Goal: Task Accomplishment & Management: Complete application form

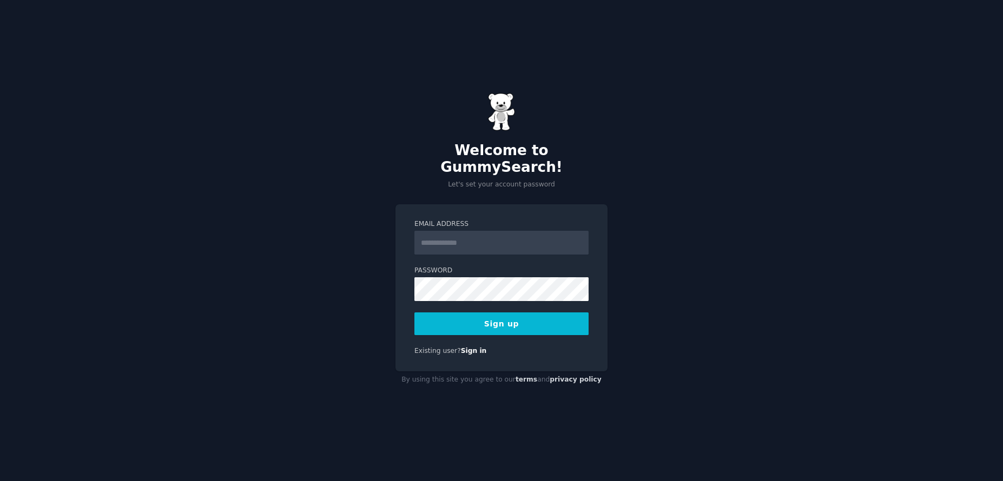
click at [486, 234] on input "Email Address" at bounding box center [501, 243] width 174 height 24
type input "**********"
click at [498, 317] on button "Sign up" at bounding box center [501, 324] width 174 height 23
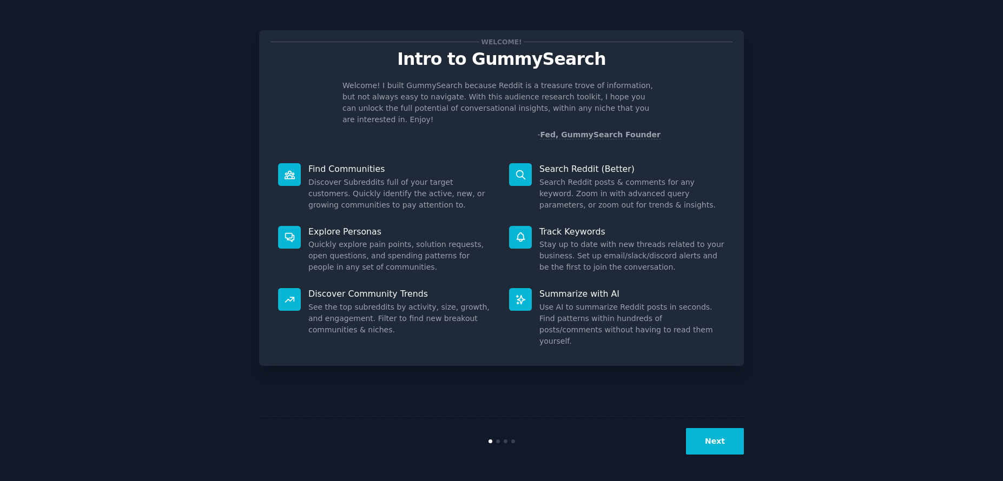
click at [724, 455] on div "Next" at bounding box center [501, 441] width 485 height 50
click at [723, 451] on button "Next" at bounding box center [715, 441] width 58 height 27
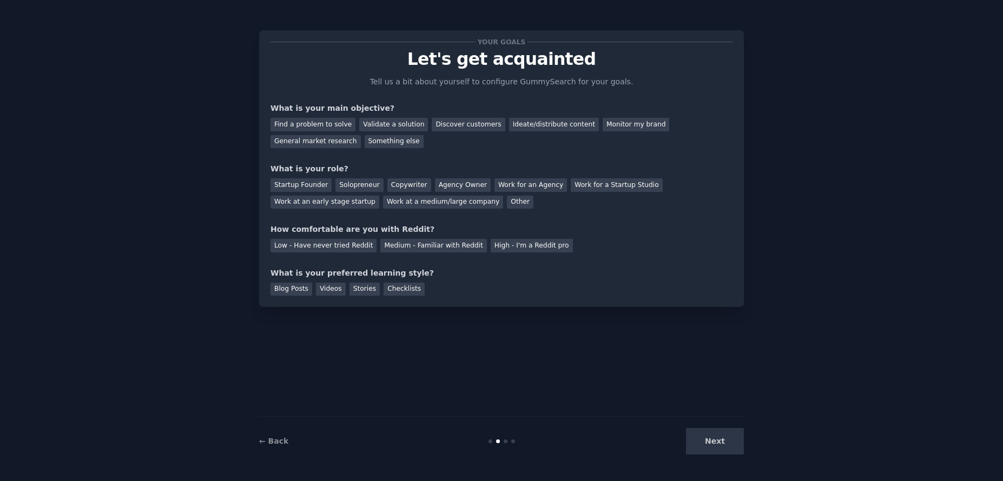
click at [723, 451] on div "Next" at bounding box center [663, 441] width 162 height 27
click at [723, 447] on div "Next" at bounding box center [663, 441] width 162 height 27
click at [723, 443] on div "Next" at bounding box center [663, 441] width 162 height 27
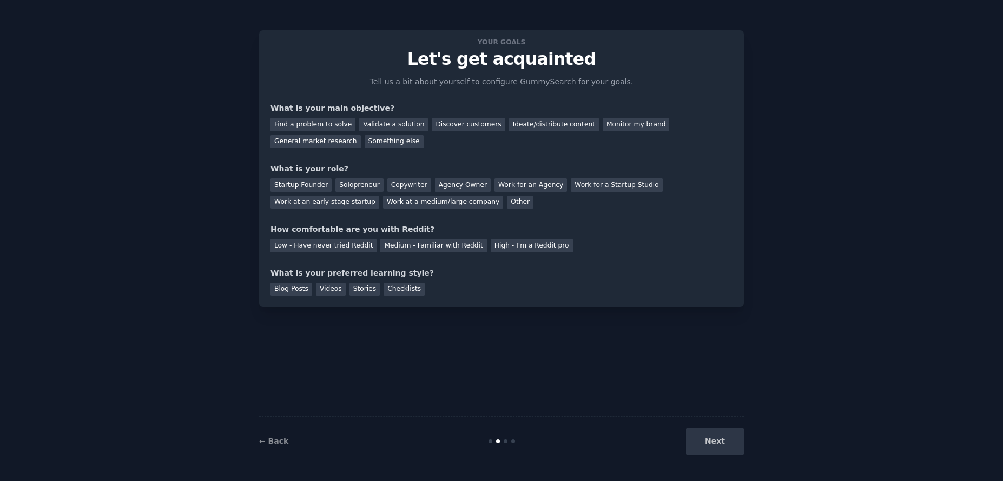
click at [715, 436] on div "Next" at bounding box center [663, 441] width 162 height 27
click at [361, 135] on div "General market research" at bounding box center [315, 142] width 90 height 14
click at [311, 187] on div "Startup Founder" at bounding box center [300, 185] width 61 height 14
click at [315, 250] on div "Low - Have never tried Reddit" at bounding box center [323, 246] width 106 height 14
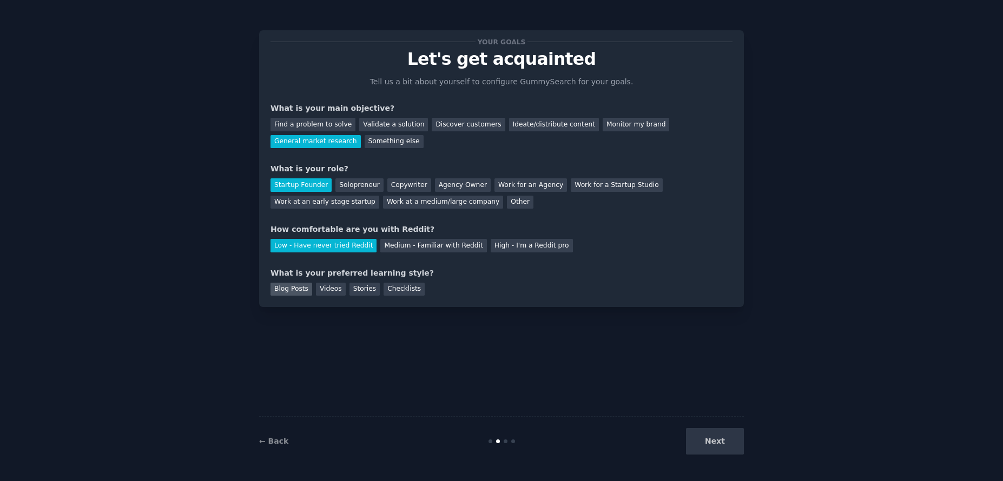
click at [291, 289] on div "Blog Posts" at bounding box center [291, 290] width 42 height 14
click at [712, 440] on button "Next" at bounding box center [715, 441] width 58 height 27
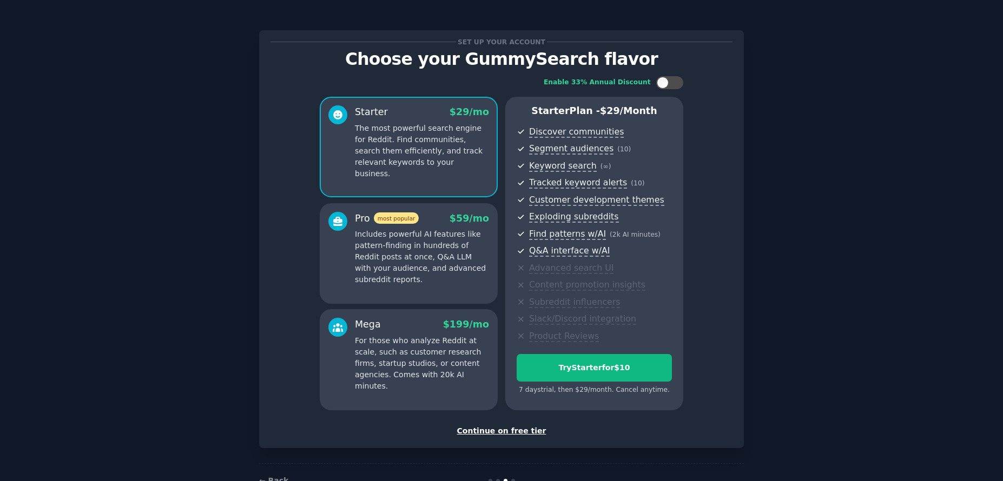
click at [507, 433] on div "Continue on free tier" at bounding box center [501, 431] width 462 height 11
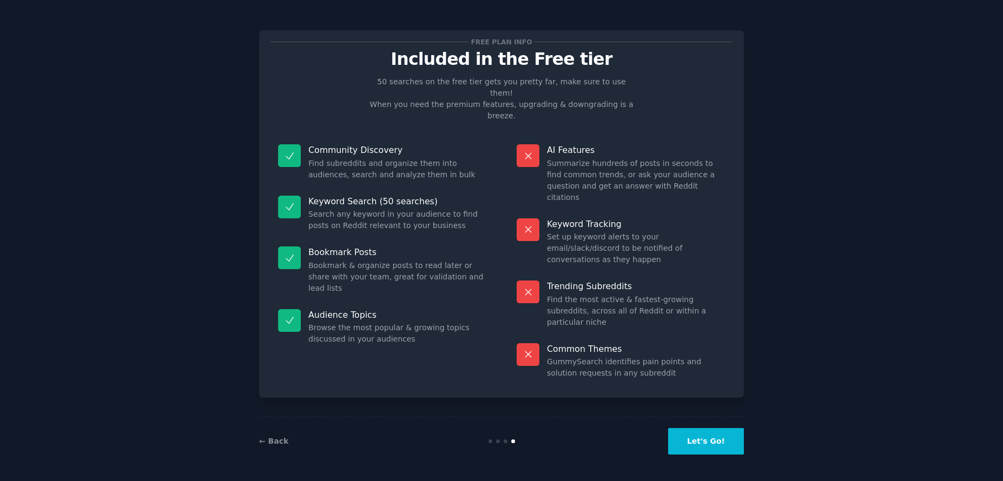
click at [719, 452] on button "Let's Go!" at bounding box center [706, 441] width 76 height 27
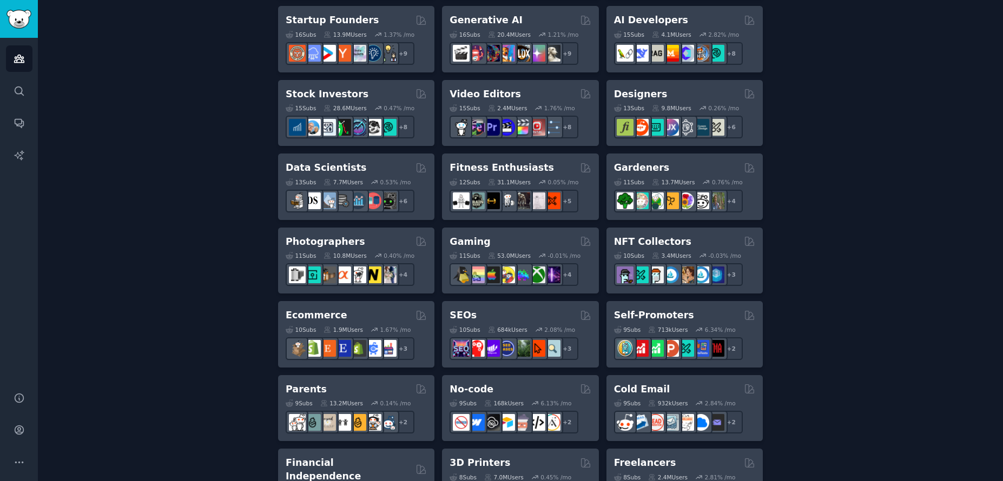
scroll to position [340, 0]
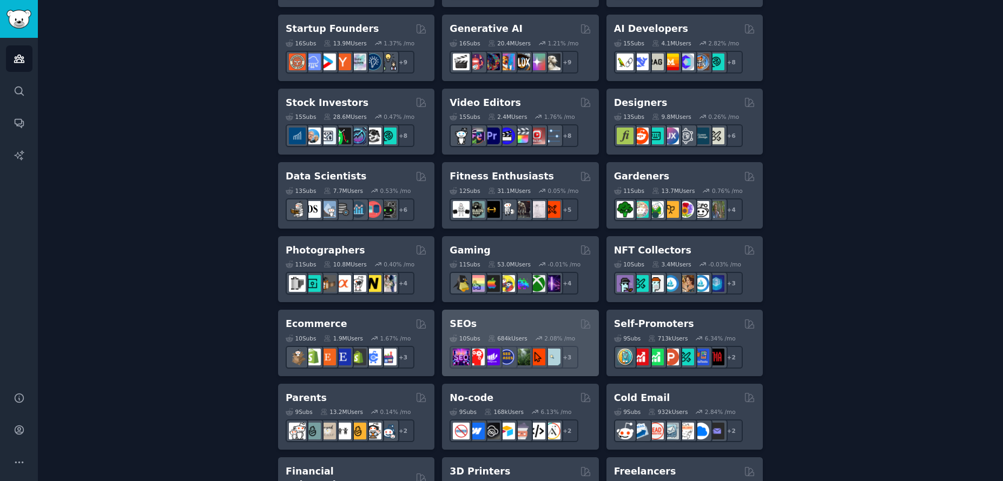
click at [514, 322] on div "SEOs" at bounding box center [519, 324] width 141 height 14
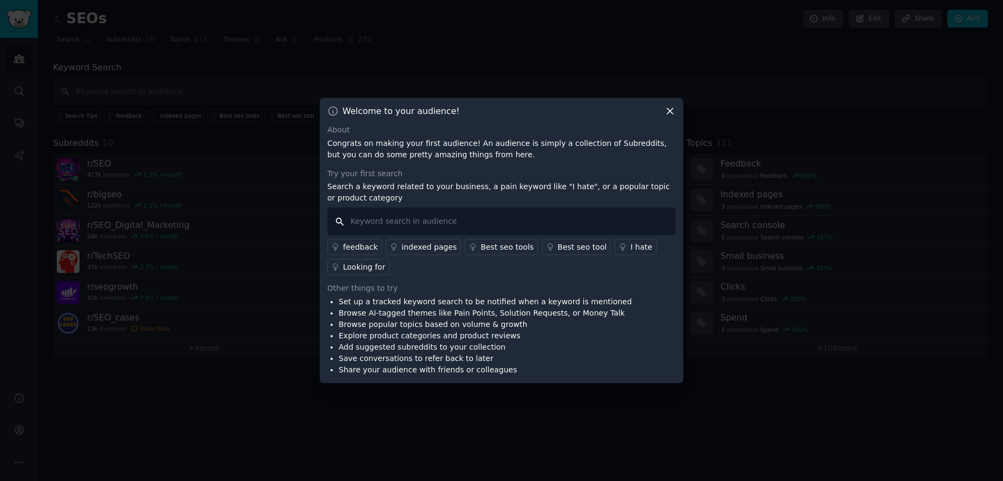
click at [478, 221] on input "text" at bounding box center [501, 222] width 348 height 28
type input "gov"
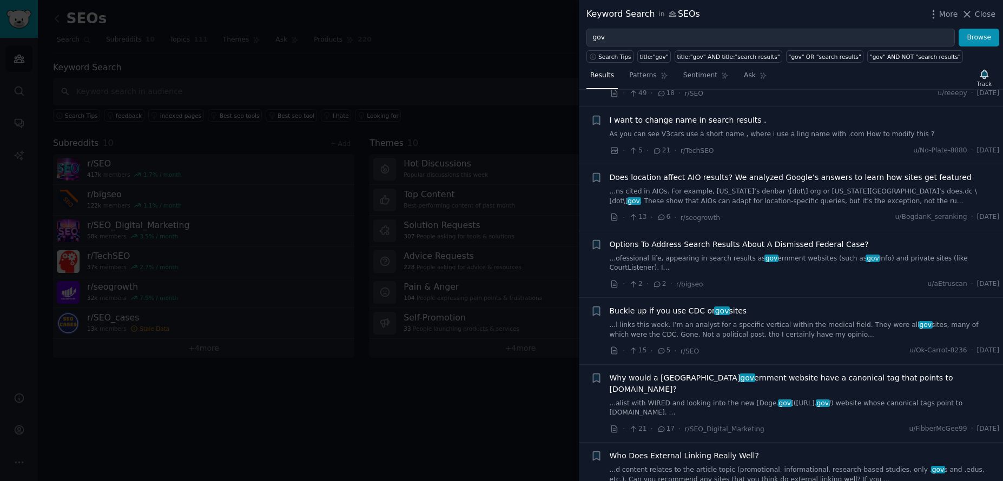
scroll to position [10, 0]
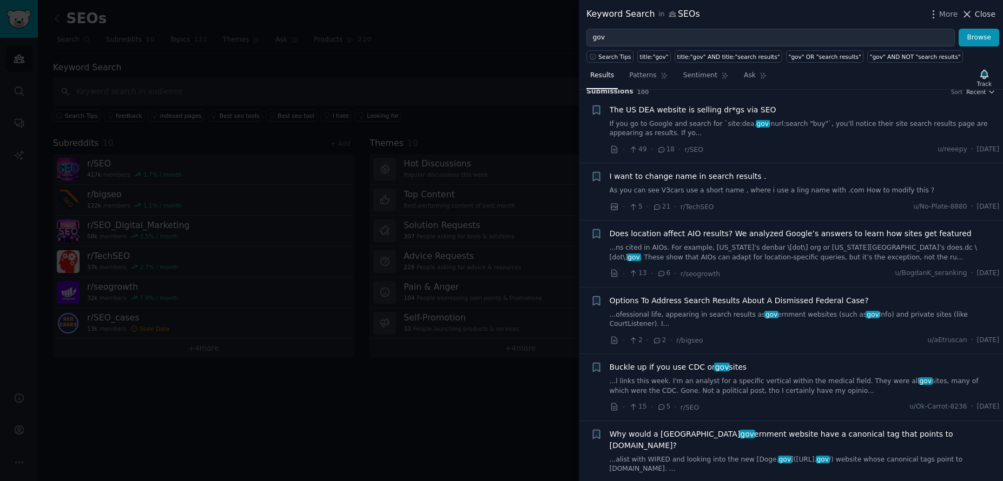
click at [987, 12] on span "Close" at bounding box center [985, 14] width 21 height 11
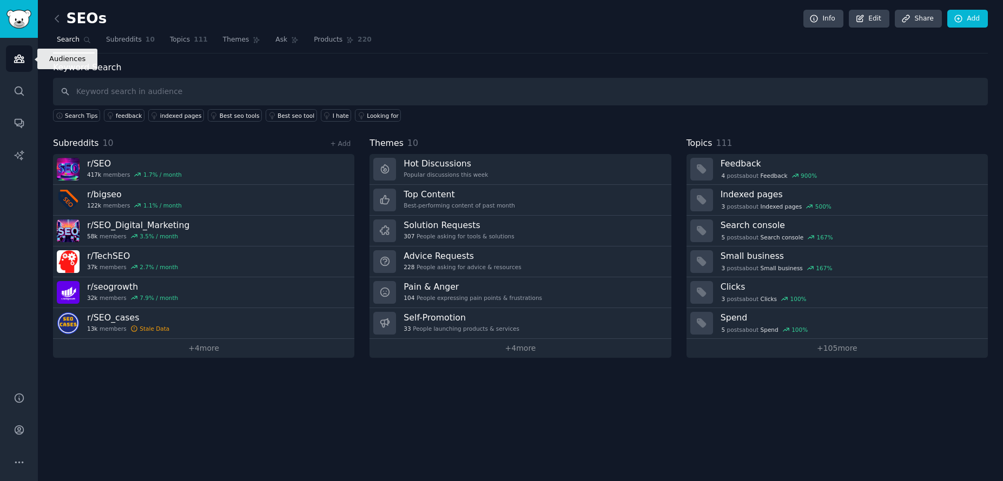
click at [19, 63] on icon "Sidebar" at bounding box center [19, 59] width 10 height 8
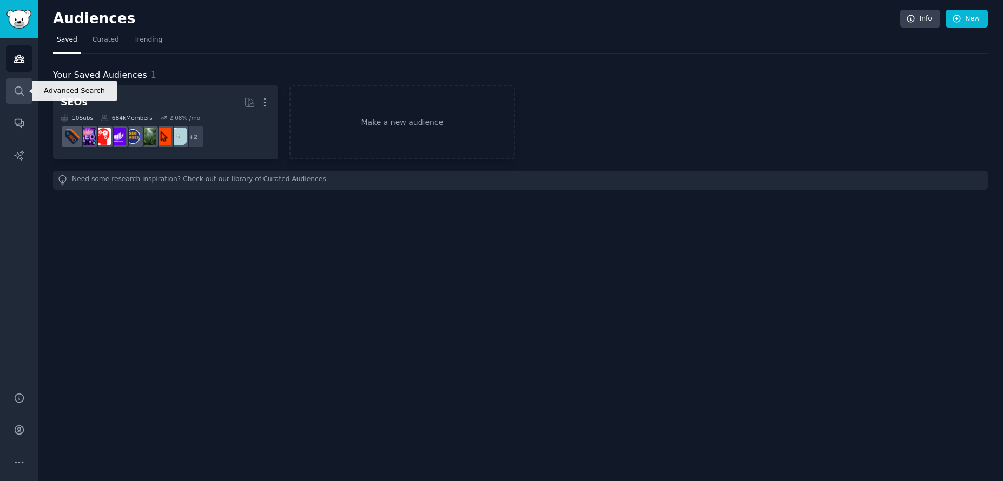
click at [20, 97] on link "Search" at bounding box center [19, 91] width 27 height 27
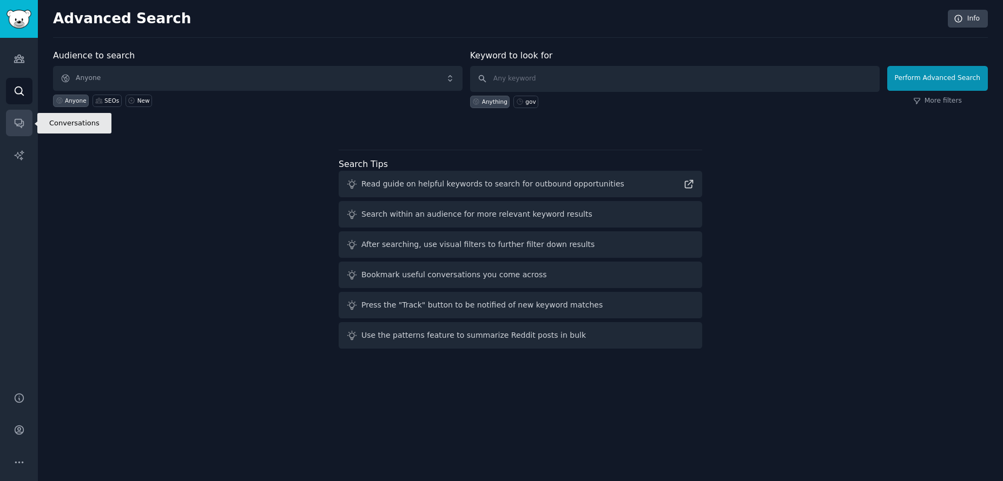
click at [24, 118] on icon "Sidebar" at bounding box center [19, 122] width 11 height 11
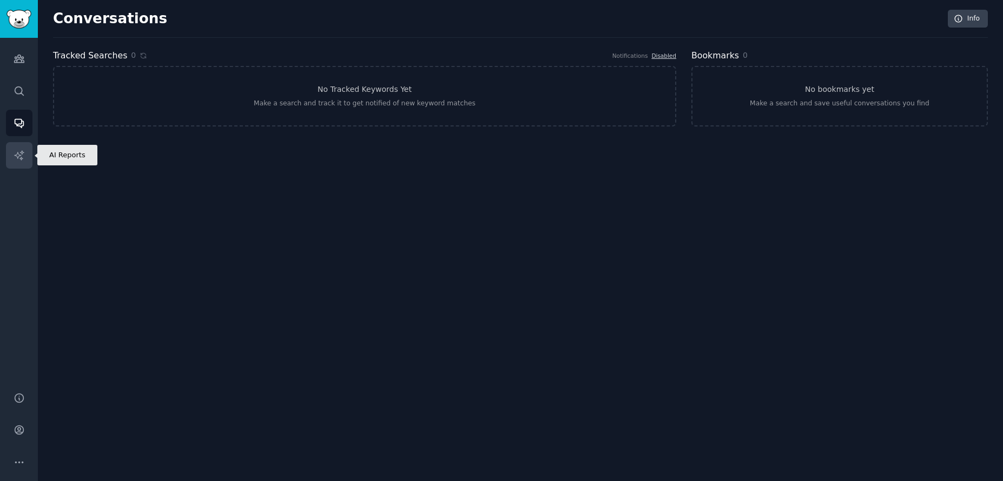
click at [26, 155] on link "AI Reports" at bounding box center [19, 155] width 27 height 27
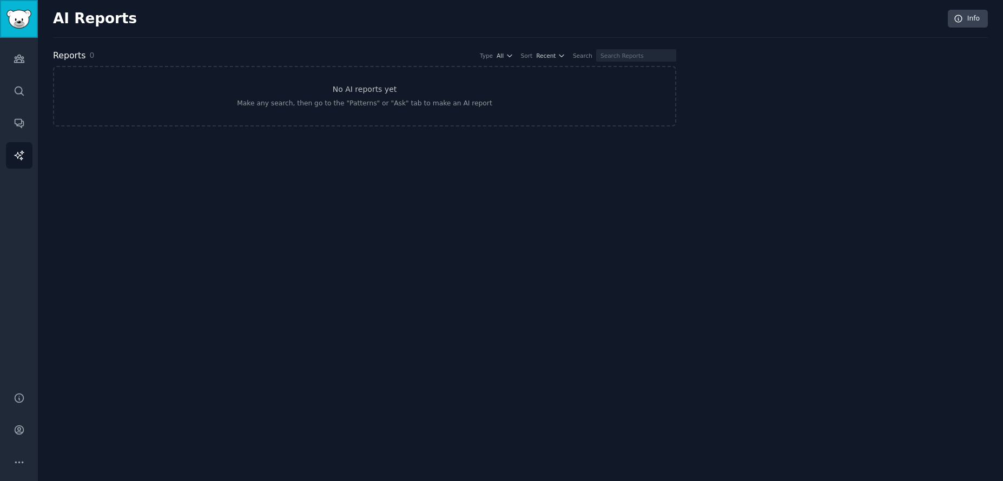
click at [24, 31] on link "Sidebar" at bounding box center [19, 19] width 38 height 38
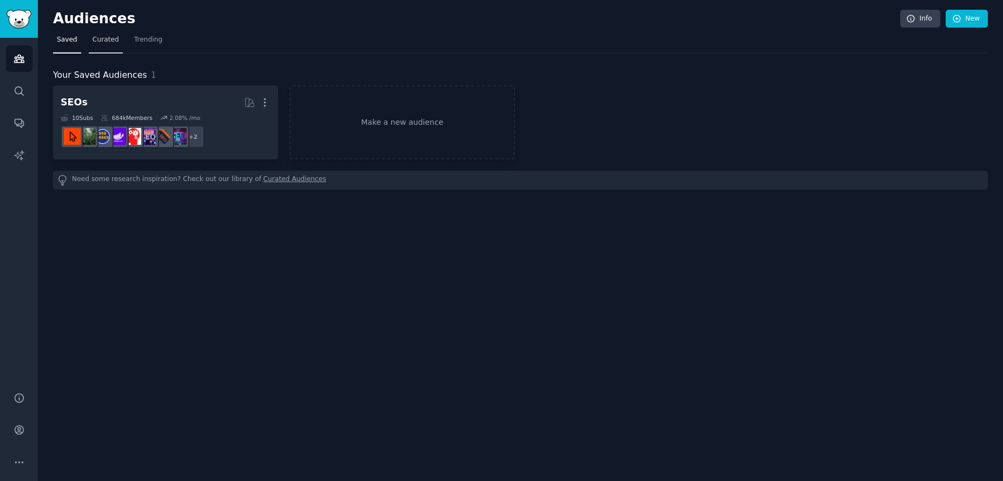
click at [102, 43] on span "Curated" at bounding box center [105, 40] width 27 height 10
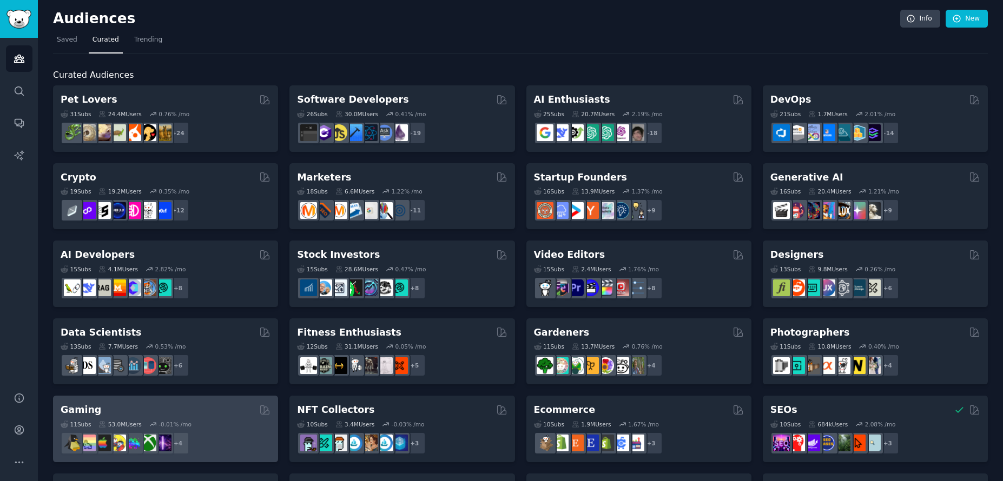
click at [232, 421] on div "11 Sub s 53.0M Users -0.01 % /mo" at bounding box center [166, 425] width 210 height 8
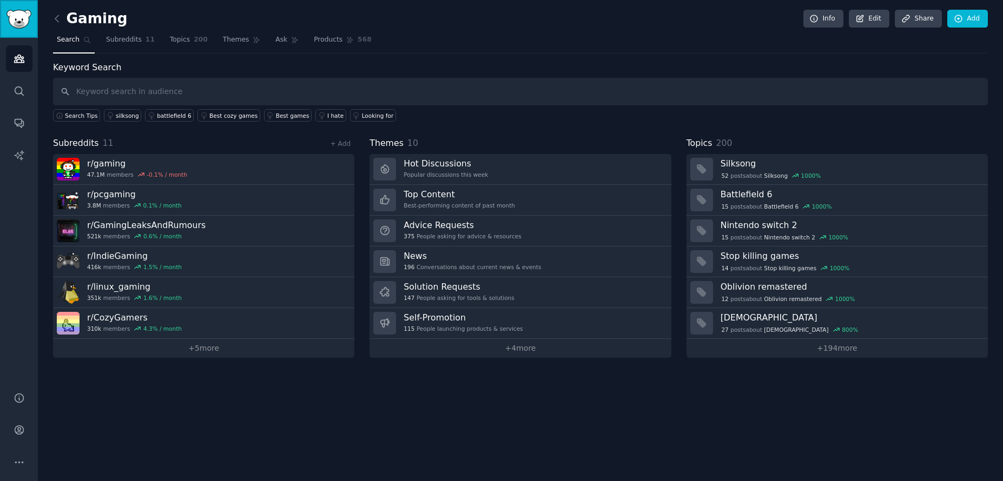
click at [17, 12] on img "Sidebar" at bounding box center [18, 19] width 25 height 19
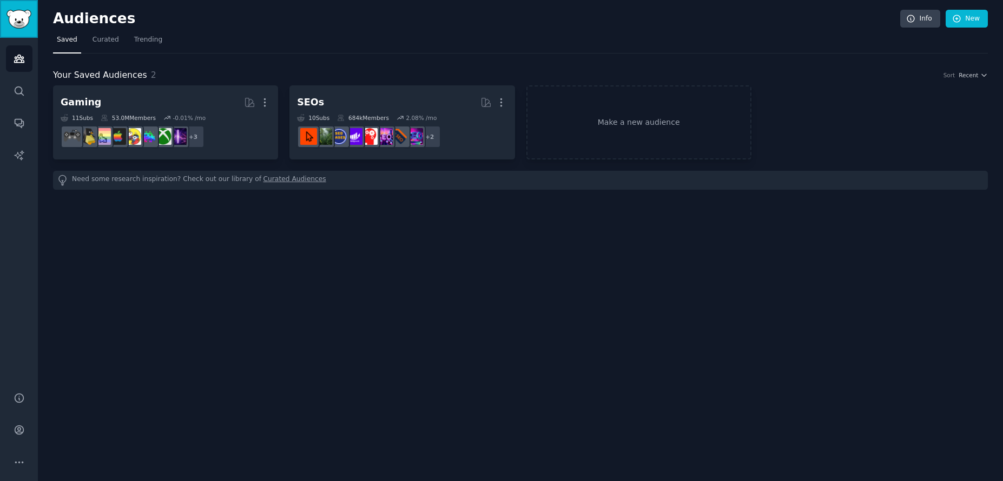
click at [16, 27] on img "Sidebar" at bounding box center [18, 19] width 25 height 19
click at [564, 154] on link "Make a new audience" at bounding box center [638, 122] width 225 height 74
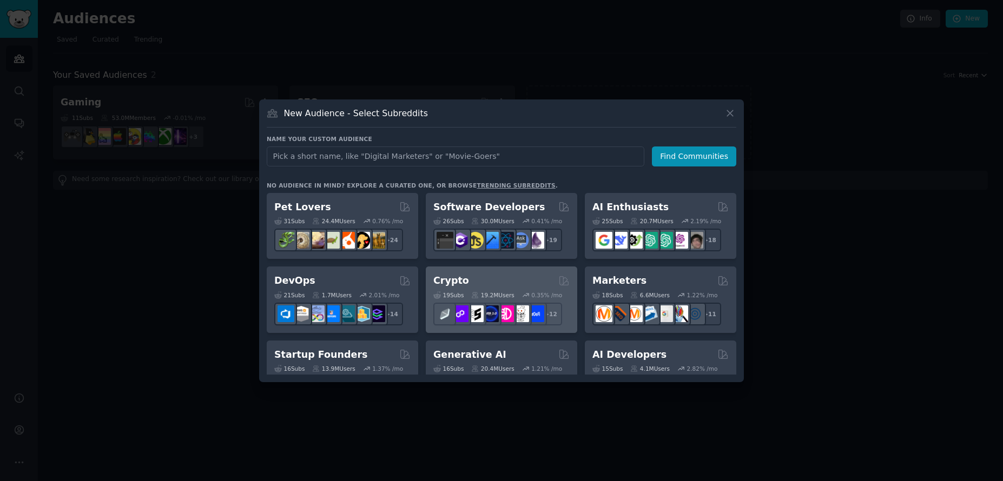
click at [496, 293] on div "19.2M Users" at bounding box center [492, 296] width 43 height 8
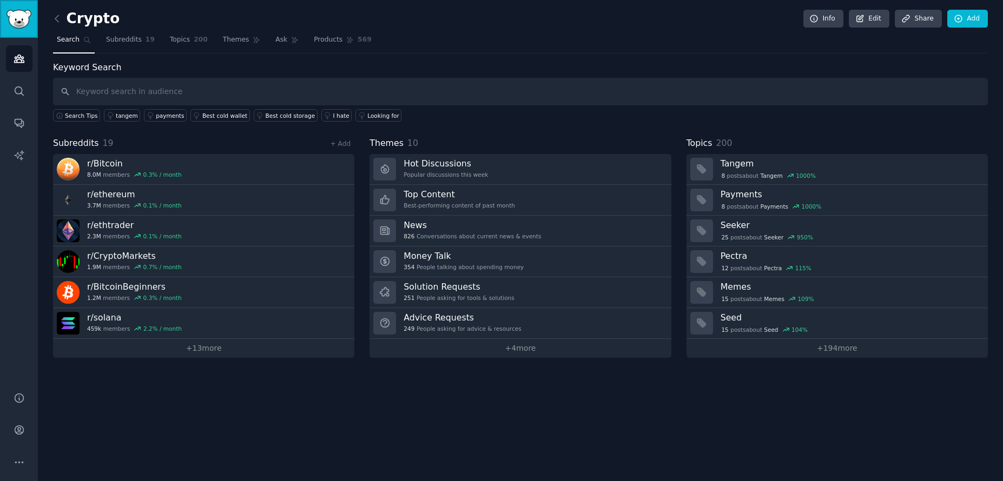
click at [21, 21] on img "Sidebar" at bounding box center [18, 19] width 25 height 19
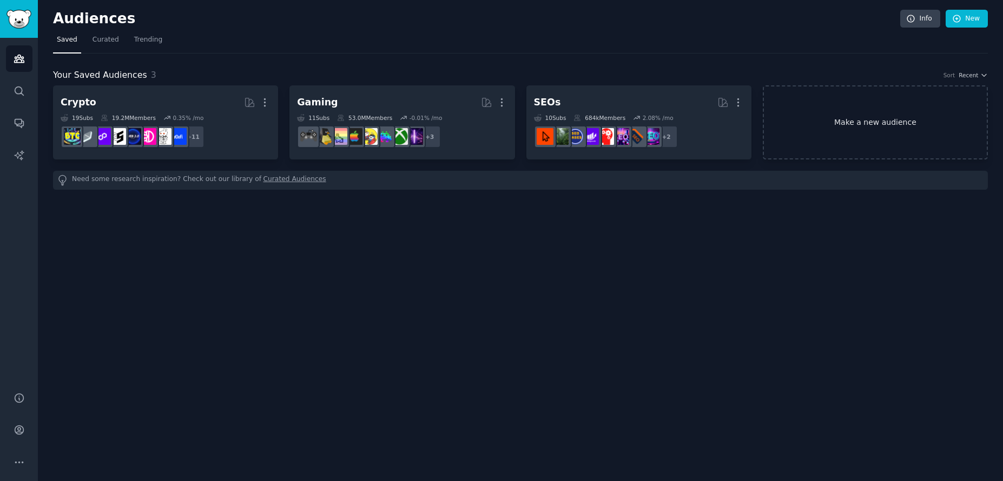
click at [825, 134] on link "Make a new audience" at bounding box center [875, 122] width 225 height 74
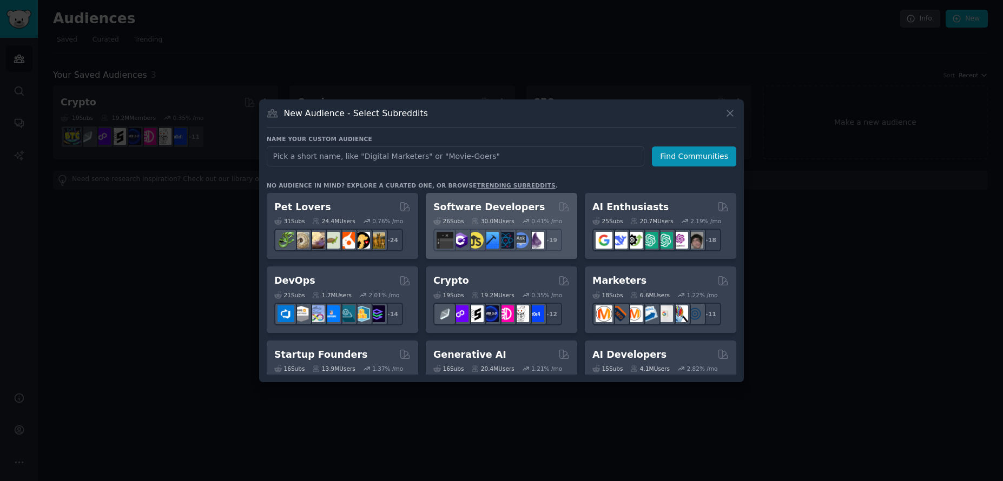
click at [540, 215] on div "26 Sub s 30.0M Users 0.41 % /mo r/elixir + 19" at bounding box center [501, 233] width 136 height 38
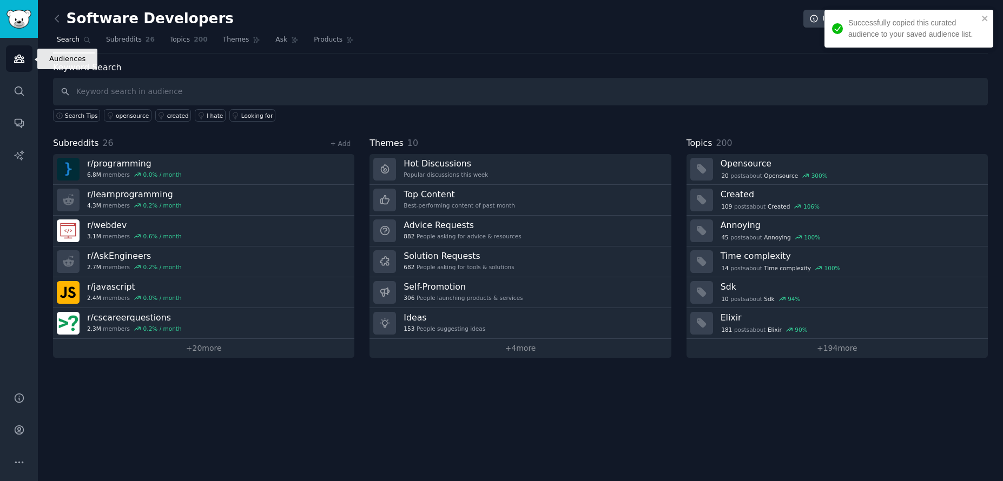
click at [19, 61] on icon "Sidebar" at bounding box center [19, 58] width 11 height 11
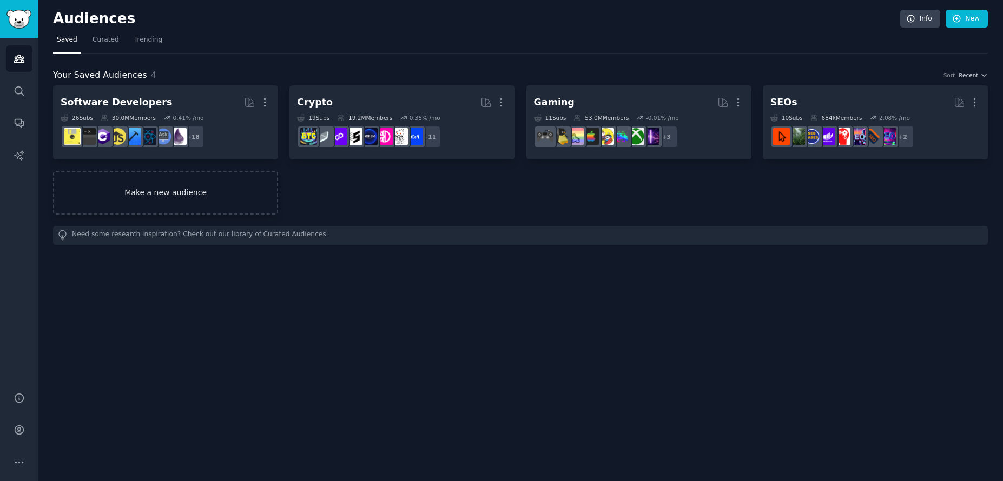
click at [194, 190] on link "Make a new audience" at bounding box center [165, 193] width 225 height 44
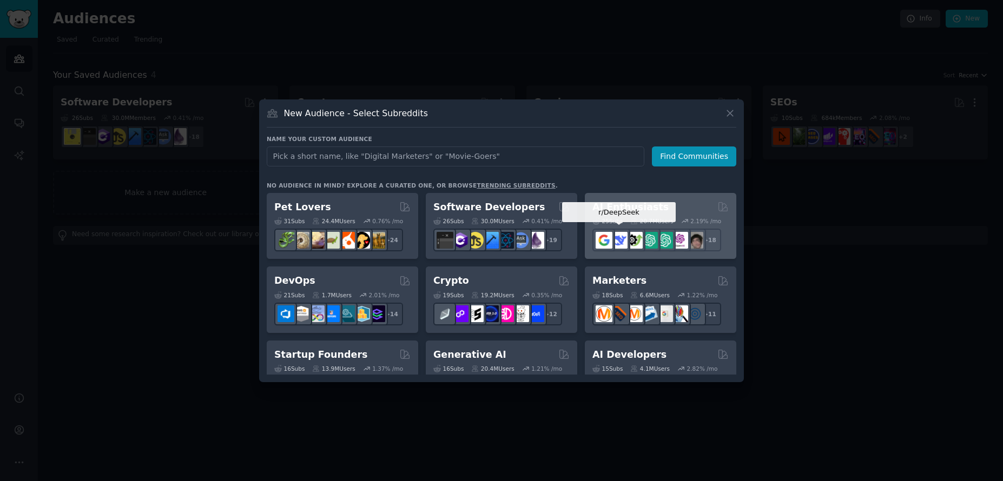
click at [630, 242] on div at bounding box center [618, 240] width 23 height 23
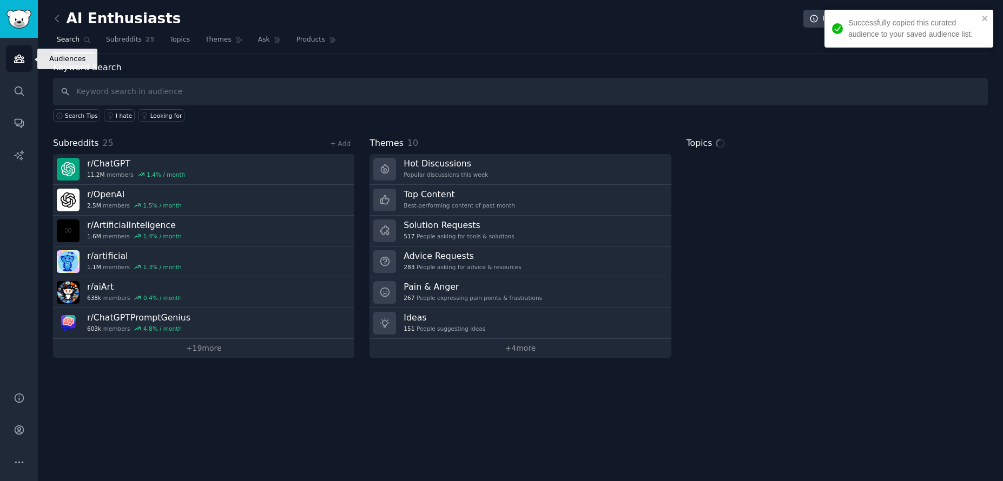
click at [19, 55] on icon "Sidebar" at bounding box center [19, 59] width 10 height 8
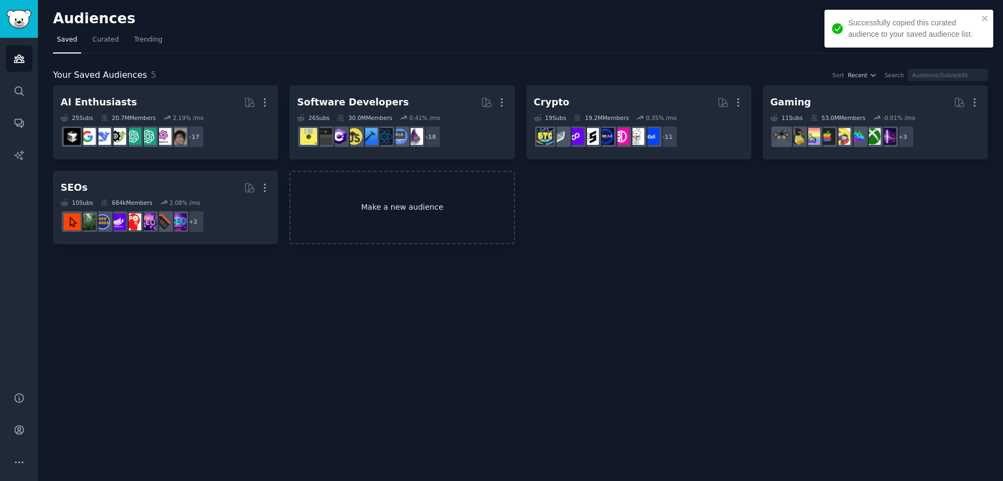
click at [393, 208] on link "Make a new audience" at bounding box center [401, 208] width 225 height 74
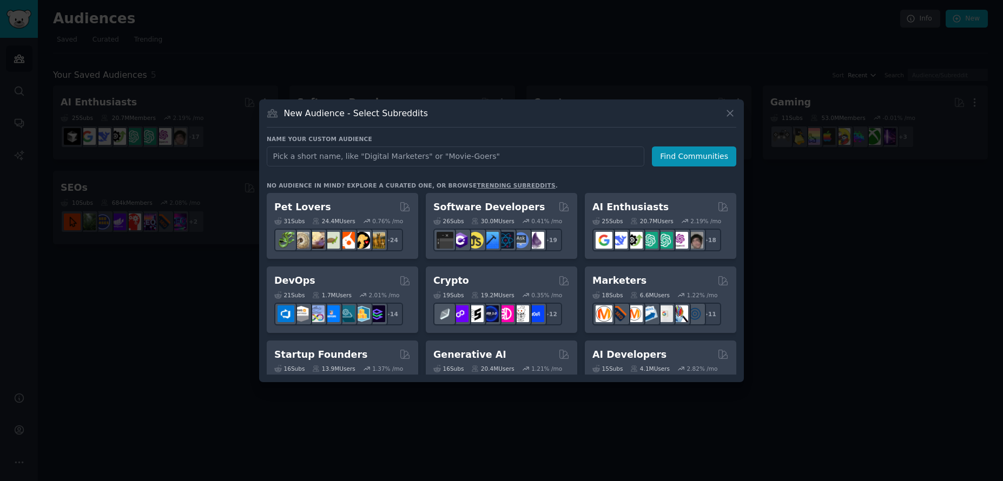
click at [619, 438] on div at bounding box center [501, 240] width 1003 height 481
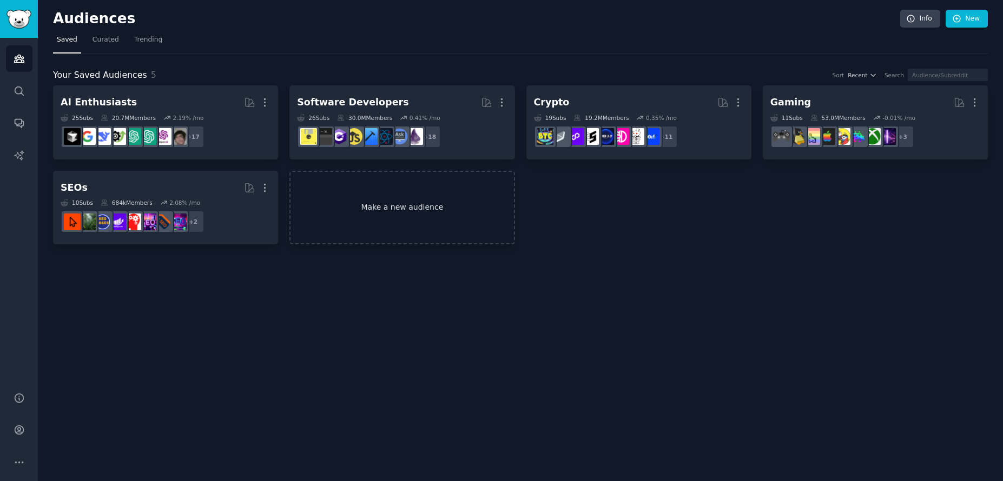
click at [428, 222] on link "Make a new audience" at bounding box center [401, 208] width 225 height 74
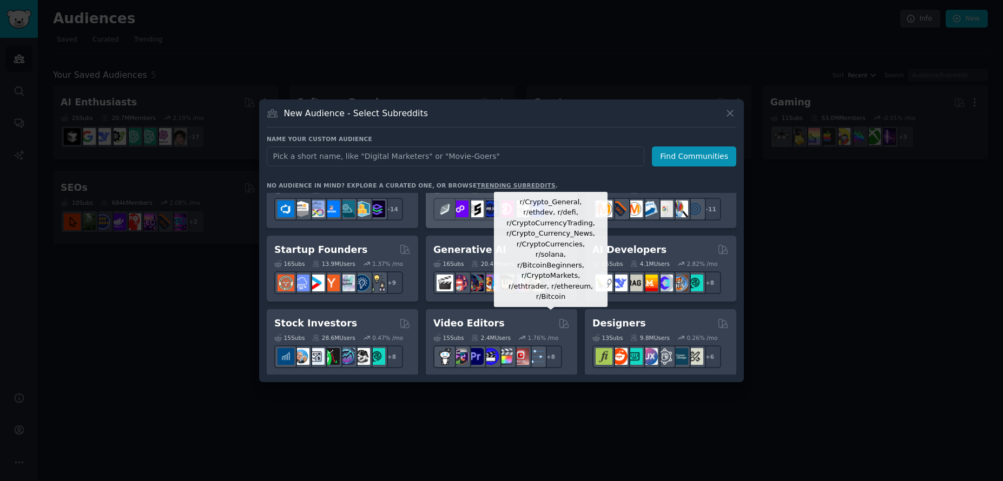
scroll to position [110, 0]
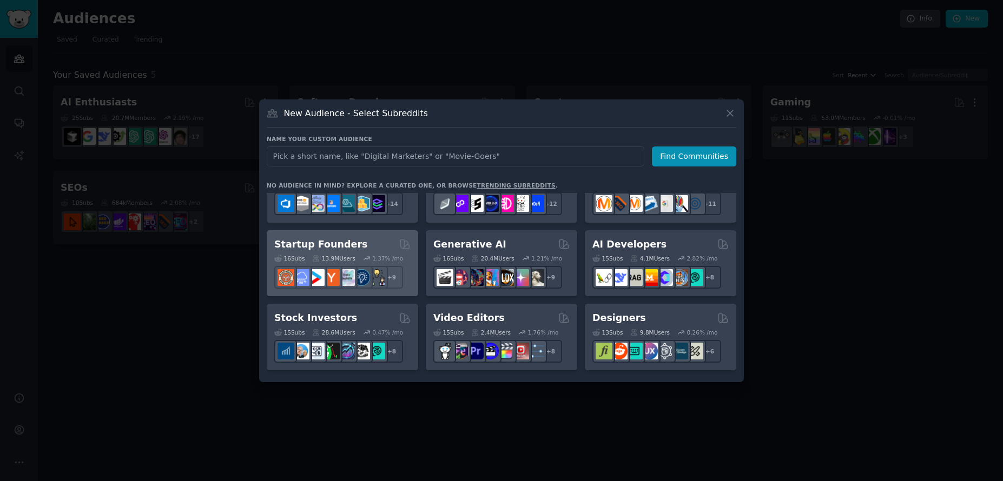
click at [303, 255] on div "16 Sub s" at bounding box center [289, 259] width 30 height 8
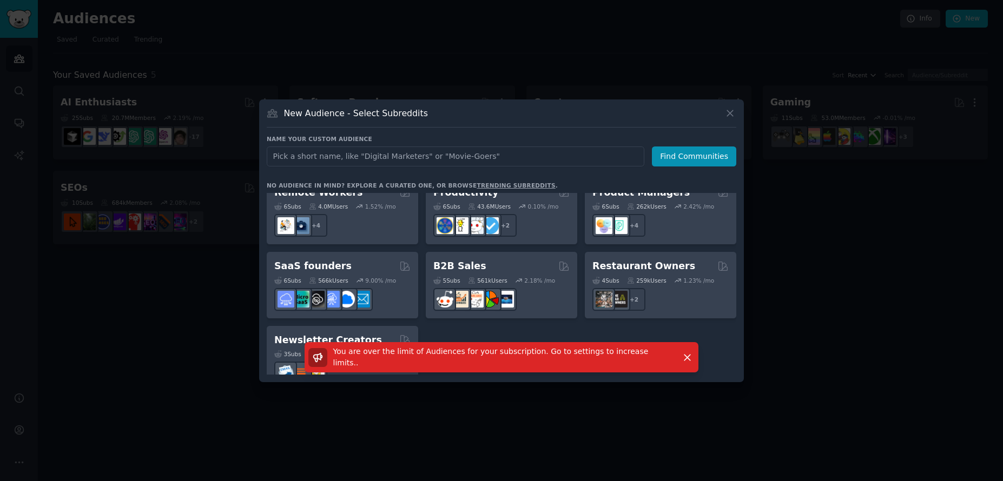
scroll to position [844, 0]
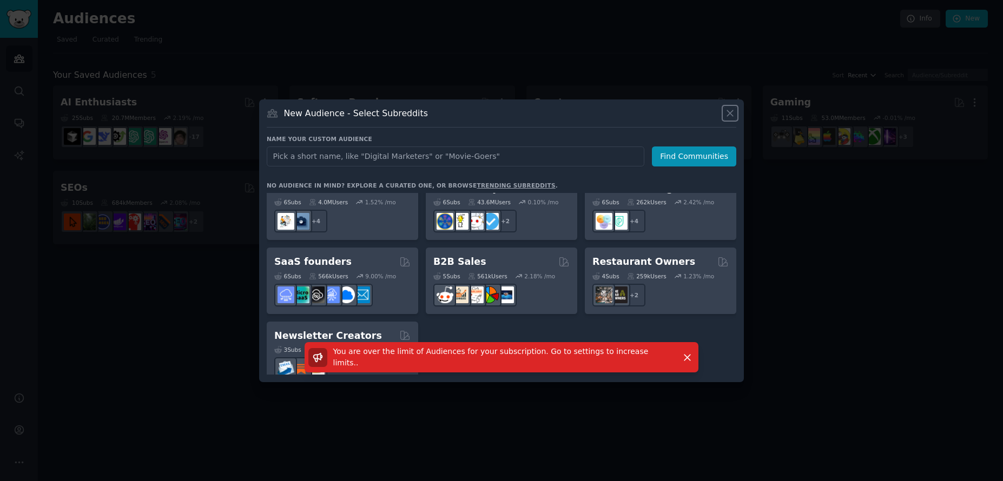
click at [732, 113] on icon at bounding box center [729, 113] width 11 height 11
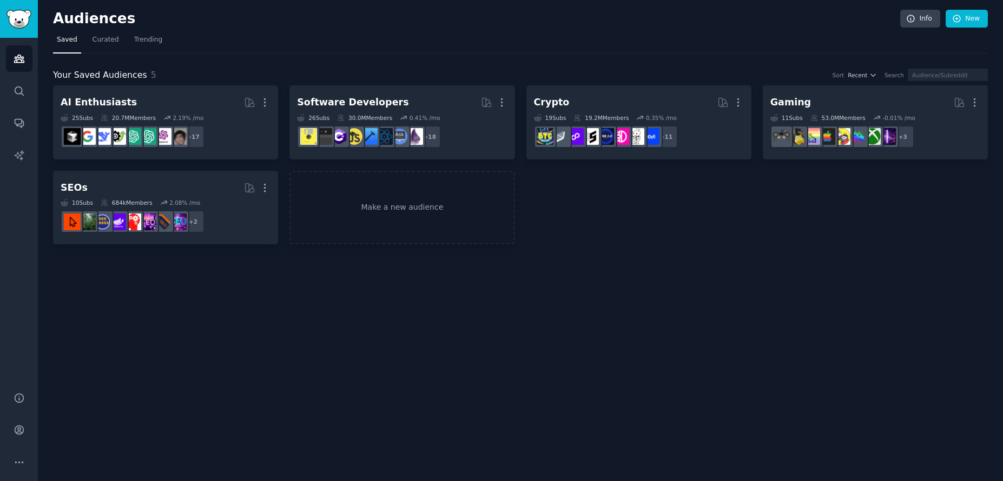
click at [306, 301] on div "Audiences Info New Saved Curated Trending Your Saved Audiences 5 Sort Recent Se…" at bounding box center [520, 240] width 965 height 481
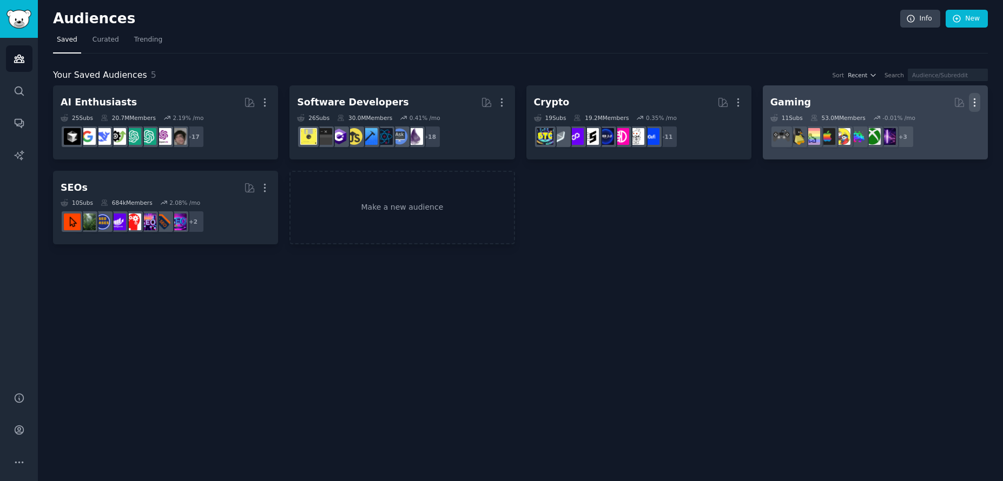
click at [978, 103] on icon "button" at bounding box center [974, 102] width 11 height 11
click at [957, 124] on p "Delete" at bounding box center [944, 125] width 25 height 11
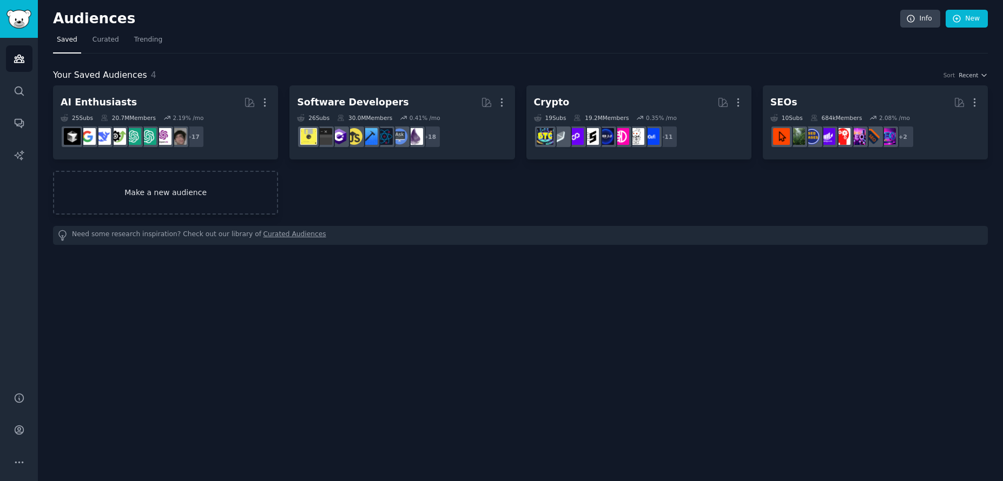
click at [268, 191] on link "Make a new audience" at bounding box center [165, 193] width 225 height 44
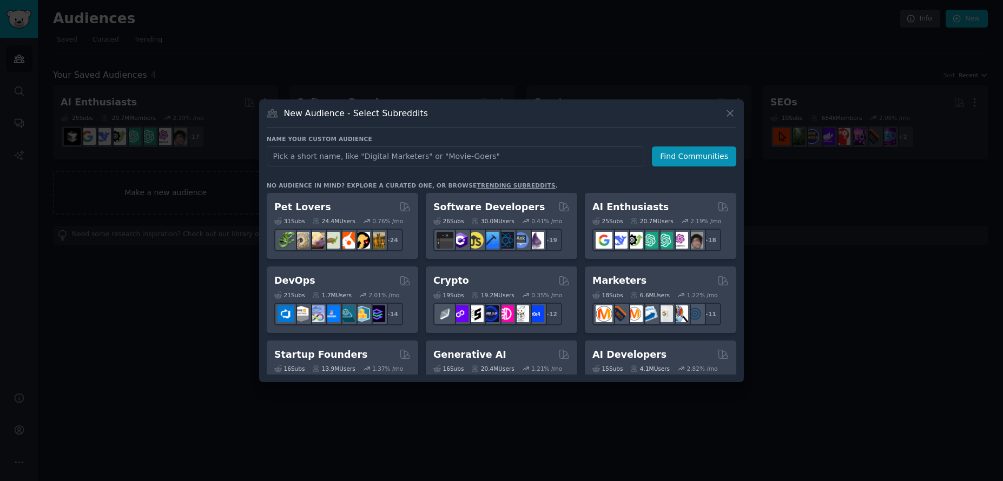
scroll to position [844, 0]
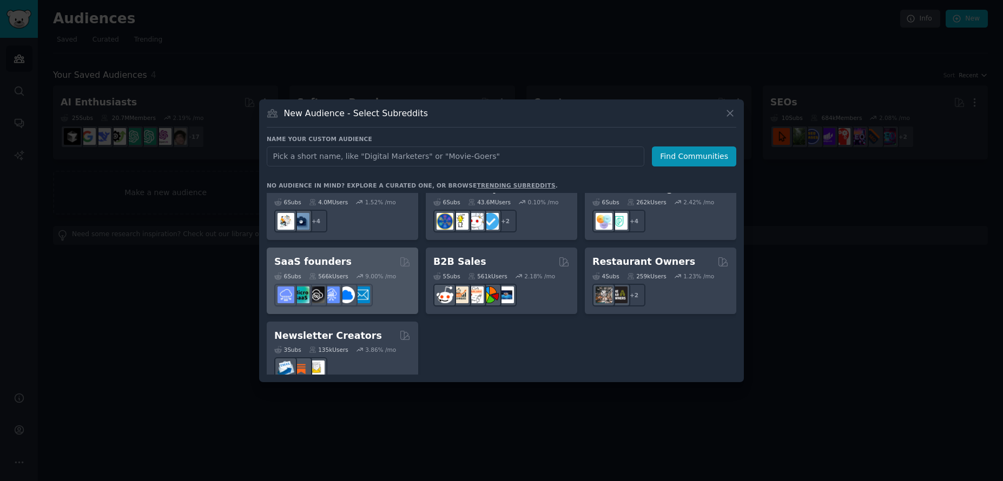
click at [380, 269] on div "6 Sub s 566k Users 9.00 % /mo" at bounding box center [342, 288] width 136 height 38
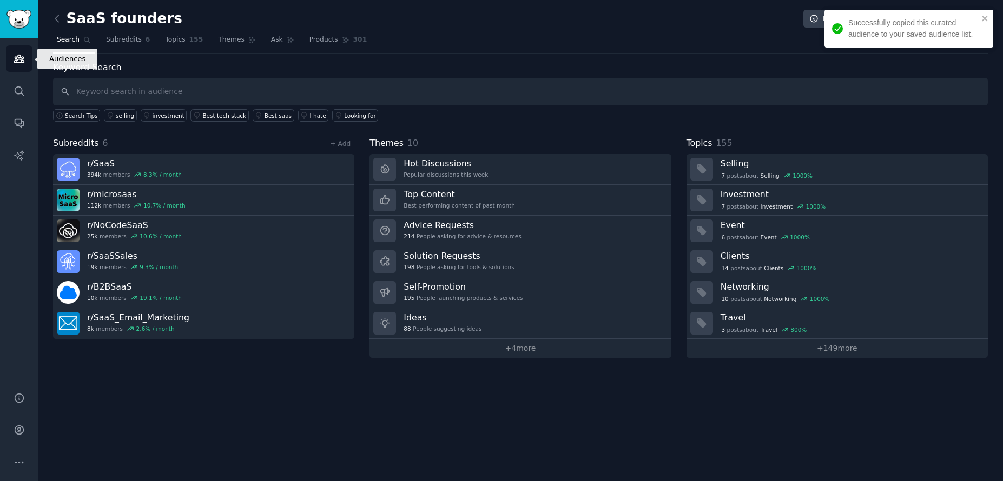
click at [24, 49] on link "Audiences" at bounding box center [19, 58] width 27 height 27
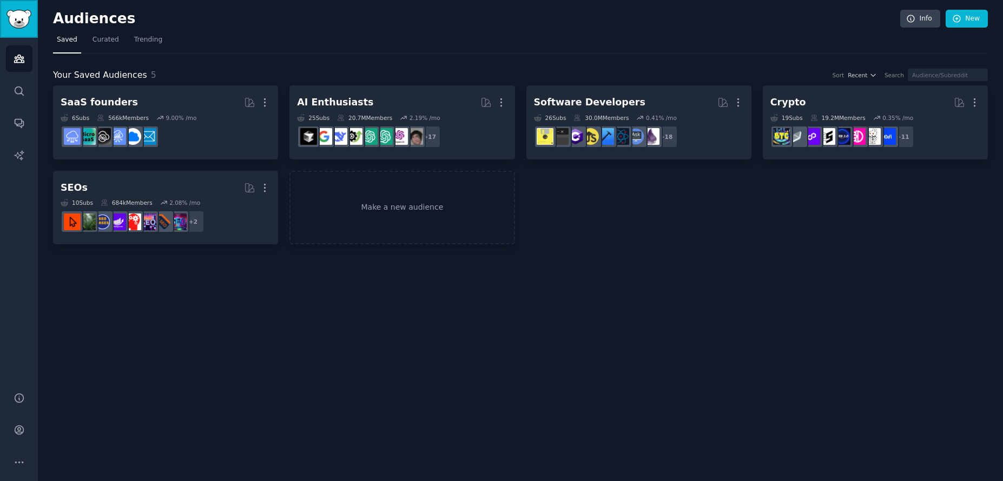
click at [14, 15] on img "Sidebar" at bounding box center [18, 19] width 25 height 19
click at [412, 283] on div "Audiences Info New Saved Curated Trending Your Saved Audiences 5 Sort Recent Se…" at bounding box center [520, 240] width 965 height 481
